Goal: Task Accomplishment & Management: Manage account settings

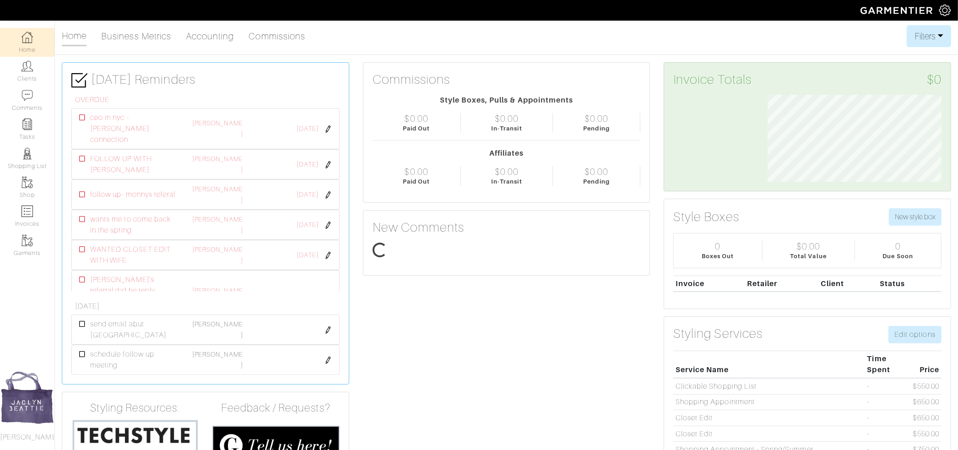
scroll to position [87, 188]
click at [24, 66] on img at bounding box center [27, 65] width 11 height 11
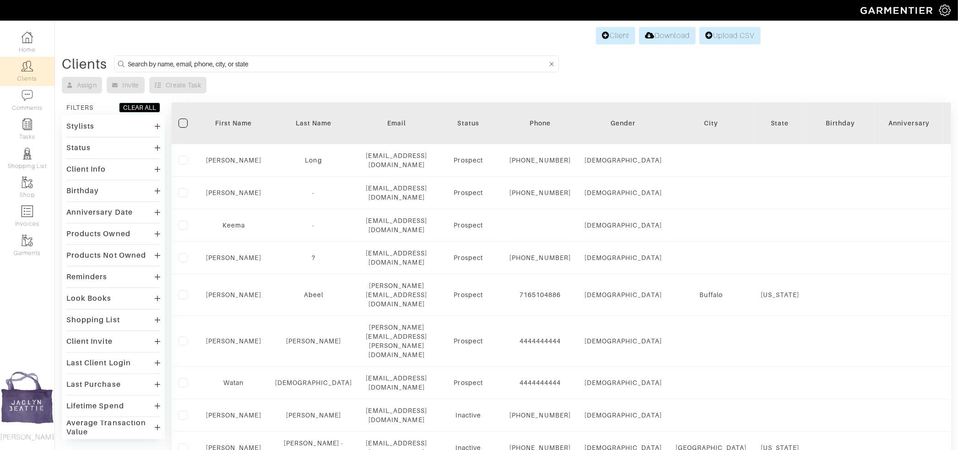
click at [157, 65] on input at bounding box center [337, 63] width 419 height 11
type input "hannum"
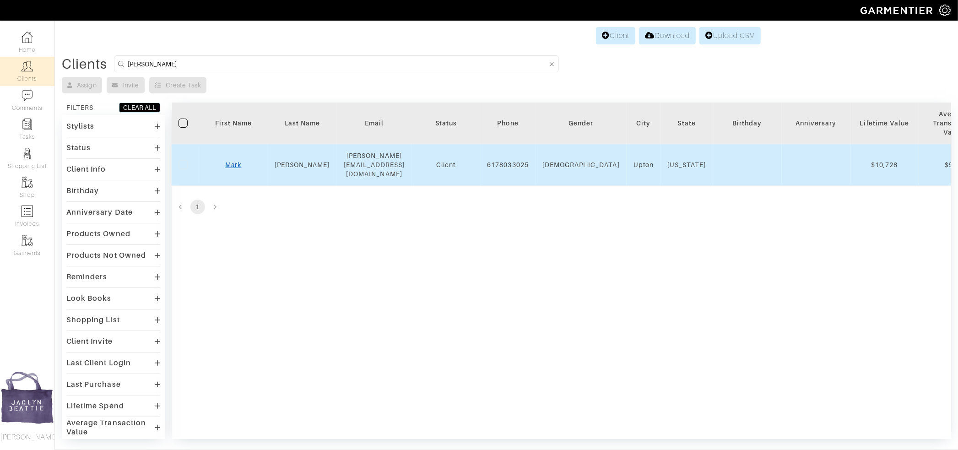
click at [236, 161] on link "Mark" at bounding box center [233, 164] width 16 height 7
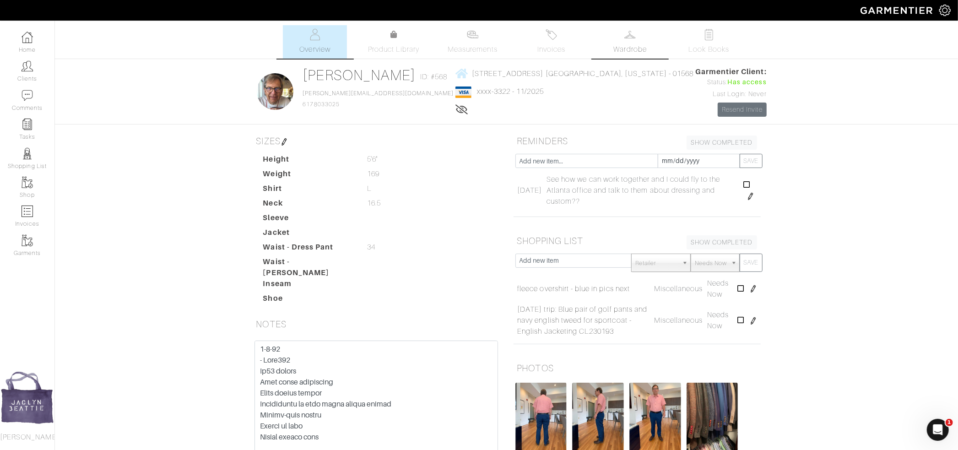
click at [637, 41] on link "Wardrobe" at bounding box center [630, 41] width 64 height 33
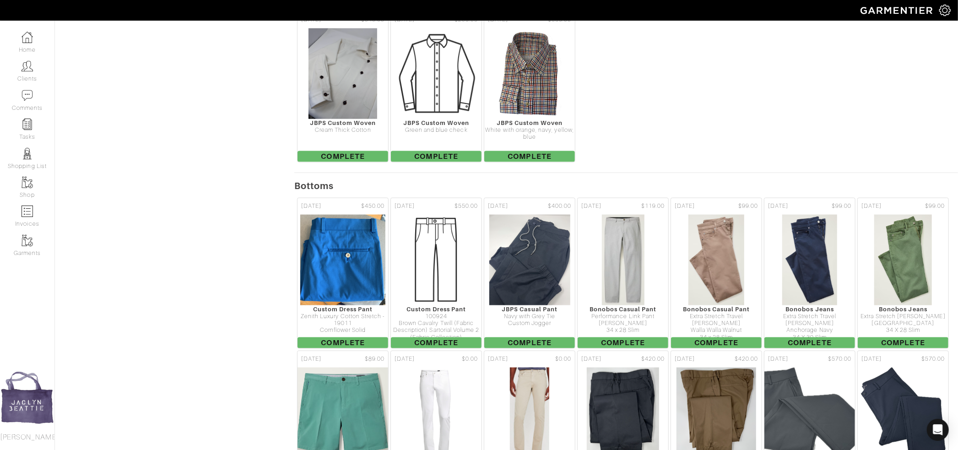
scroll to position [797, 0]
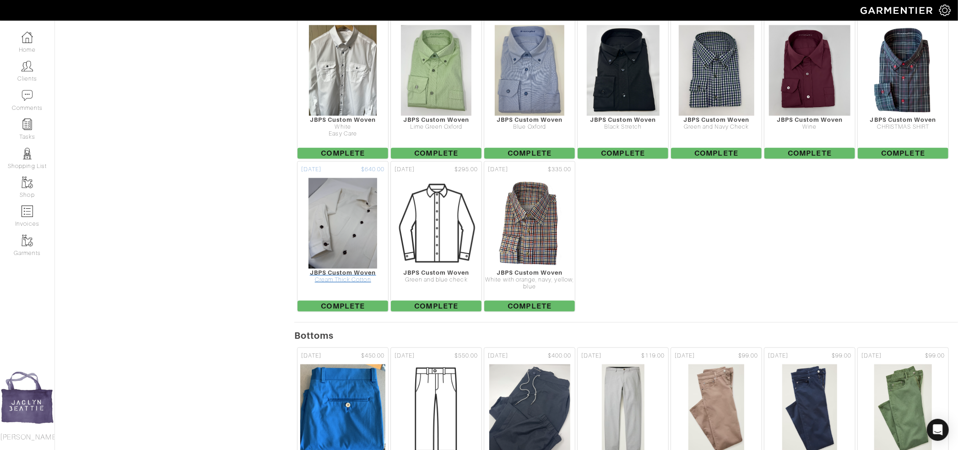
click at [358, 232] on div at bounding box center [342, 224] width 91 height 92
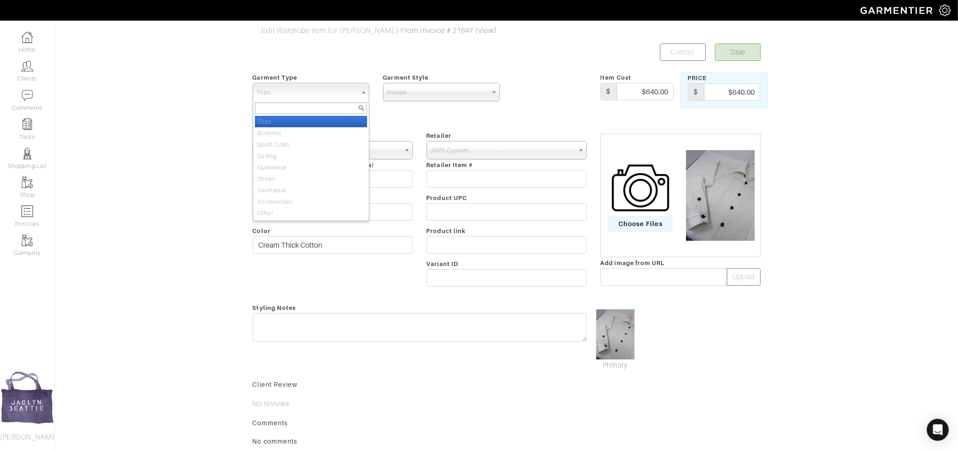
click at [295, 93] on span "Tops" at bounding box center [307, 92] width 100 height 18
click at [295, 162] on li "Outerwear" at bounding box center [311, 167] width 112 height 11
select select "3"
click at [736, 54] on button "Save" at bounding box center [738, 51] width 46 height 17
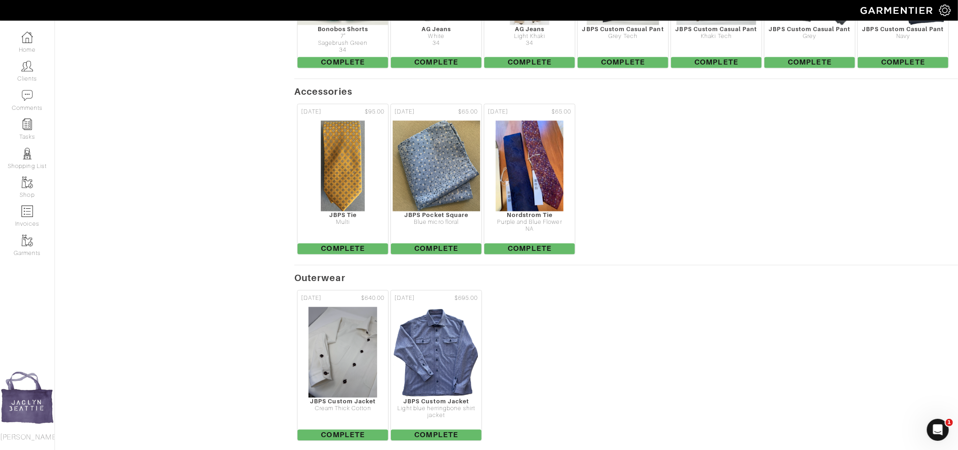
scroll to position [1430, 0]
